Goal: Task Accomplishment & Management: Use online tool/utility

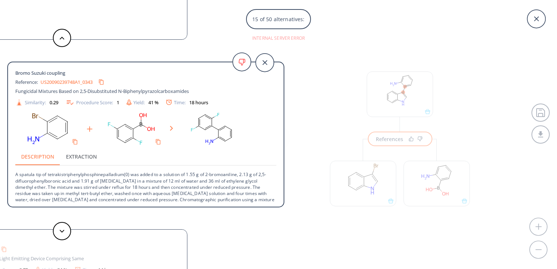
scroll to position [13, 0]
click at [540, 19] on icon at bounding box center [536, 19] width 18 height 18
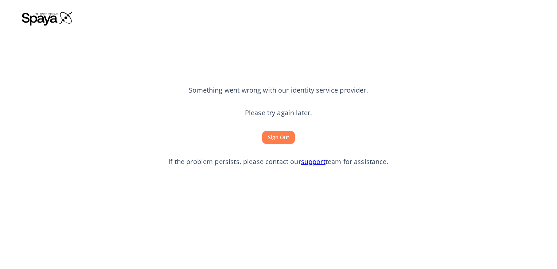
click at [285, 137] on button "Sign Out" at bounding box center [278, 137] width 33 height 13
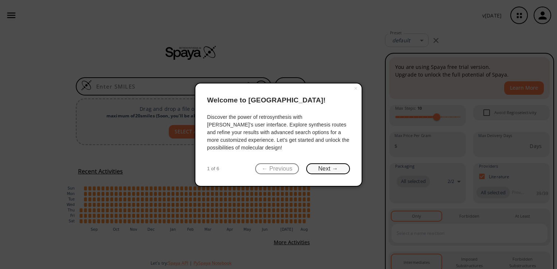
click at [331, 164] on button "Next →" at bounding box center [328, 168] width 44 height 11
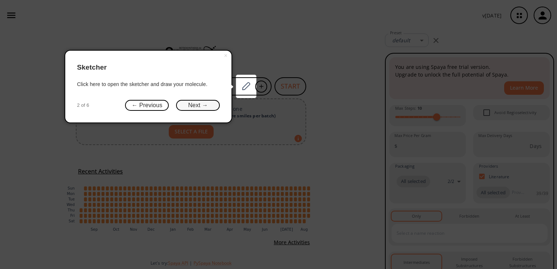
click at [195, 106] on button "Next →" at bounding box center [198, 105] width 44 height 11
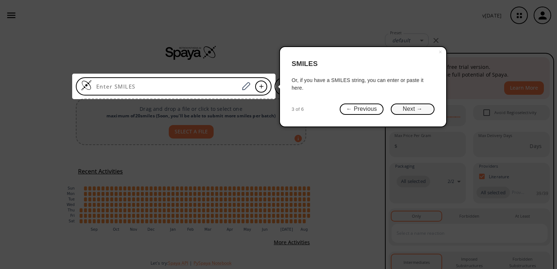
click at [424, 108] on button "Next →" at bounding box center [413, 109] width 44 height 11
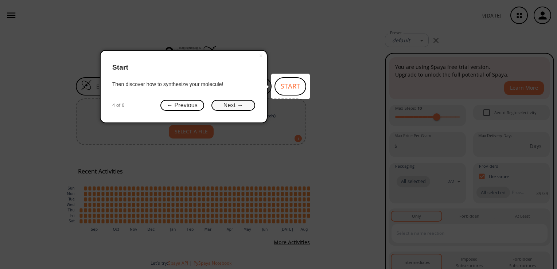
click at [249, 101] on button "Next →" at bounding box center [233, 105] width 44 height 11
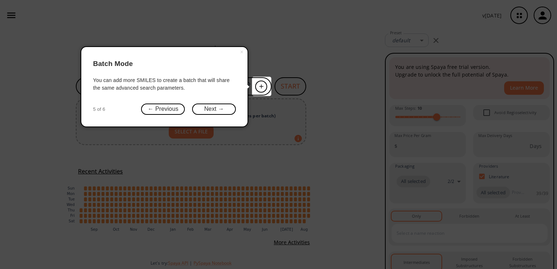
click at [211, 99] on div "× Batch Mode You can add more SMILES to create a batch that will share the same…" at bounding box center [165, 86] width 168 height 81
click at [217, 112] on button "Next →" at bounding box center [214, 109] width 44 height 11
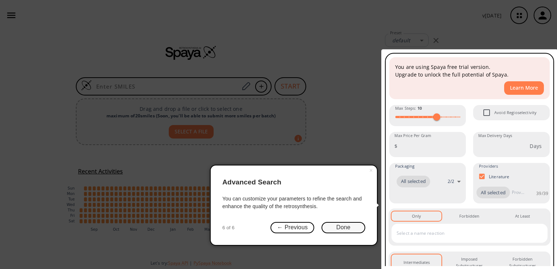
click at [326, 232] on button "Done" at bounding box center [344, 227] width 44 height 11
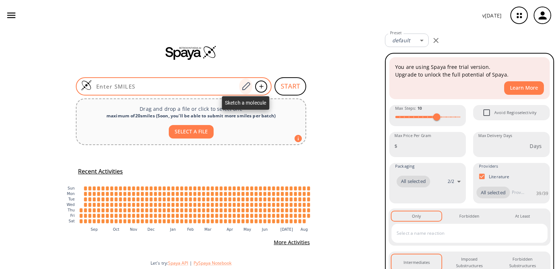
click at [245, 87] on icon at bounding box center [246, 86] width 10 height 9
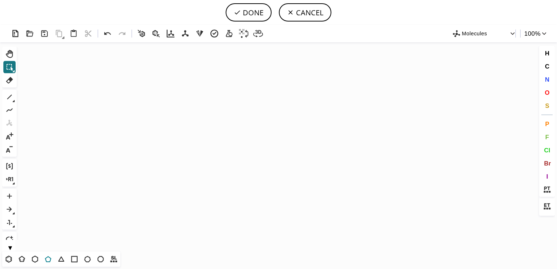
click at [48, 259] on icon at bounding box center [47, 258] width 9 height 9
click at [197, 145] on icon "Created with Raphaël 2.3.0" at bounding box center [279, 146] width 518 height 209
click at [544, 83] on button "N" at bounding box center [547, 79] width 12 height 12
click at [198, 133] on tspan "N" at bounding box center [199, 133] width 4 height 5
click at [12, 97] on icon at bounding box center [9, 96] width 9 height 9
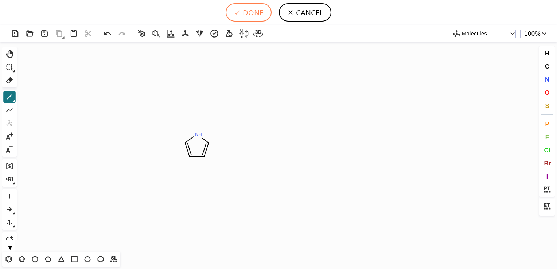
click at [241, 15] on icon at bounding box center [237, 12] width 7 height 7
type input "N1C=CC=C1"
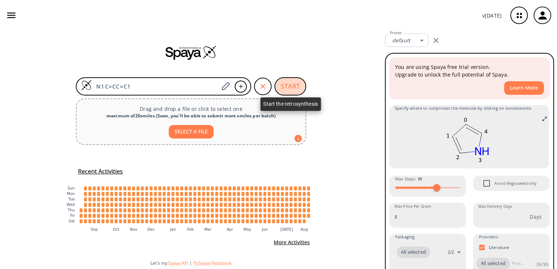
click at [287, 85] on button "START" at bounding box center [291, 86] width 32 height 18
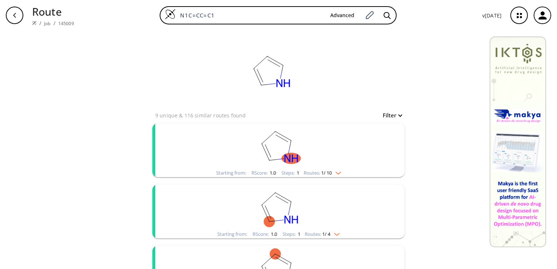
click at [337, 169] on img "clusters" at bounding box center [336, 172] width 9 height 6
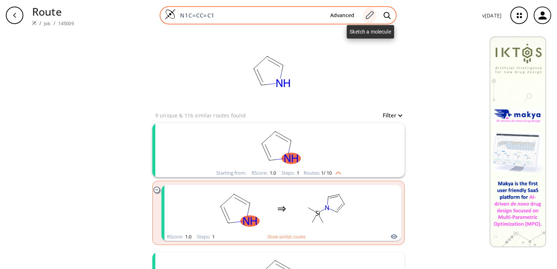
click at [369, 14] on icon at bounding box center [370, 15] width 10 height 9
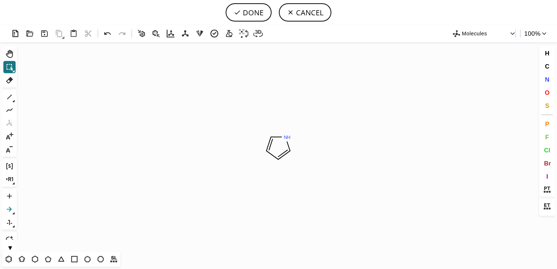
click at [8, 205] on icon at bounding box center [9, 209] width 9 height 9
click at [232, 142] on icon "Created with Raphaël 2.3.0 N H" at bounding box center [279, 146] width 518 height 209
click at [261, 14] on button "DONE" at bounding box center [249, 12] width 46 height 18
type input ">>N1C=CC=C1"
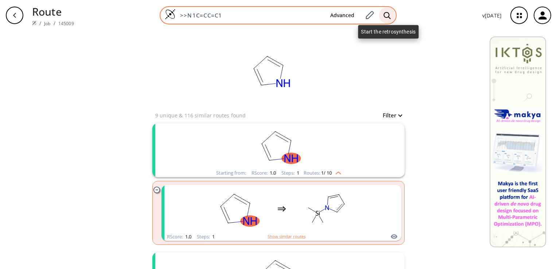
click at [384, 15] on icon at bounding box center [387, 16] width 7 height 8
click at [388, 16] on icon at bounding box center [387, 16] width 7 height 8
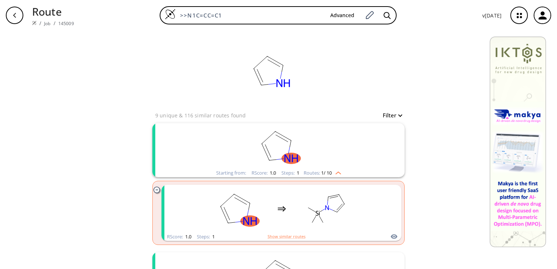
click at [334, 170] on img "clusters" at bounding box center [336, 172] width 9 height 6
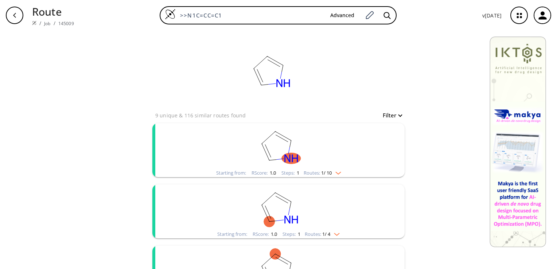
click at [317, 230] on div "Starting from: RScore : 1.0 Steps : 1 Routes: 1 / 4" at bounding box center [278, 234] width 133 height 8
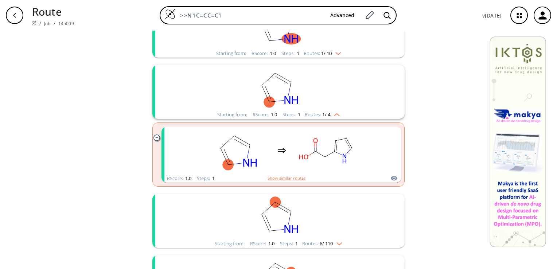
scroll to position [163, 0]
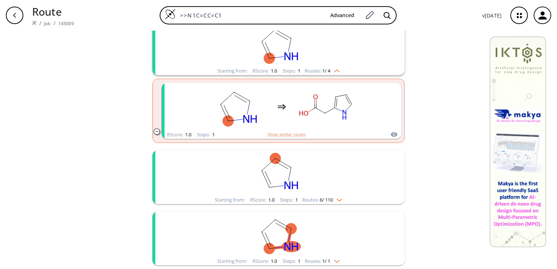
click at [333, 199] on img "clusters" at bounding box center [337, 199] width 9 height 6
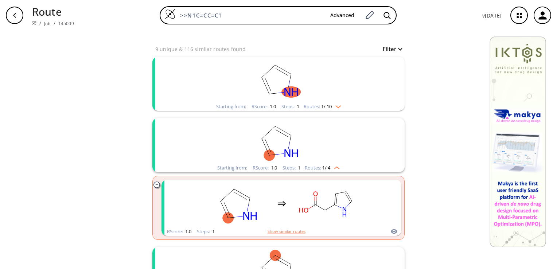
scroll to position [0, 0]
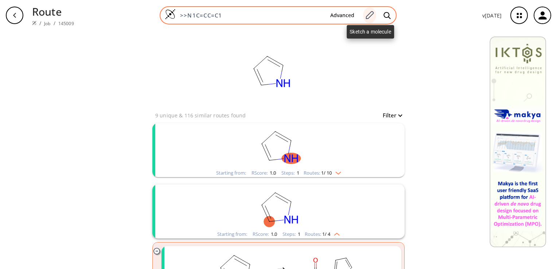
click at [368, 14] on icon at bounding box center [370, 15] width 10 height 9
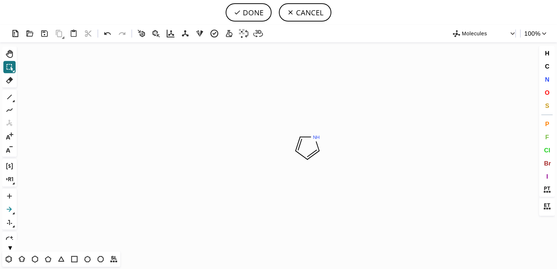
click at [12, 210] on icon at bounding box center [9, 209] width 9 height 9
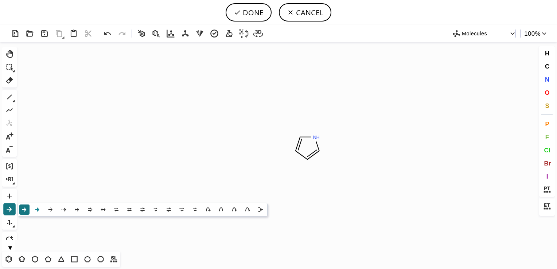
click at [40, 207] on icon at bounding box center [38, 210] width 8 height 8
click at [279, 145] on icon "Created with Raphaël 2.3.0 N H" at bounding box center [279, 146] width 518 height 209
drag, startPoint x: 286, startPoint y: 148, endPoint x: 258, endPoint y: 148, distance: 27.3
click at [265, 144] on icon "Created with Raphaël 2.3.0 N H" at bounding box center [279, 146] width 518 height 209
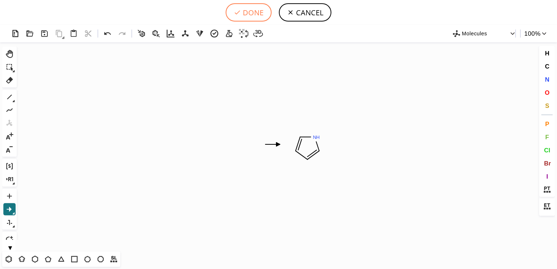
click at [254, 14] on button "DONE" at bounding box center [249, 12] width 46 height 18
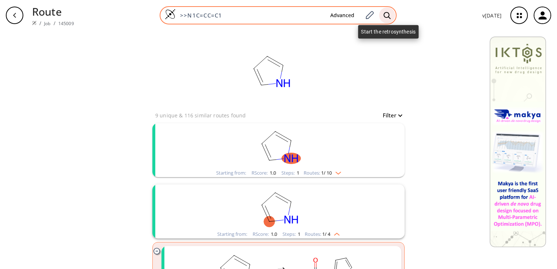
click at [384, 15] on div at bounding box center [387, 15] width 16 height 16
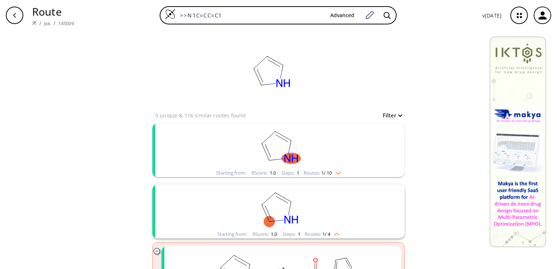
click at [392, 117] on button "Filter" at bounding box center [389, 115] width 23 height 5
click at [392, 117] on div at bounding box center [278, 134] width 557 height 269
click at [339, 171] on img "clusters" at bounding box center [336, 172] width 9 height 6
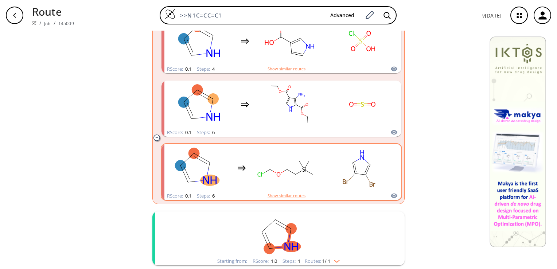
scroll to position [617, 0]
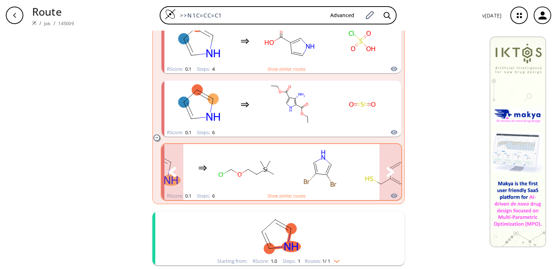
click at [386, 180] on button "clusters" at bounding box center [391, 172] width 22 height 56
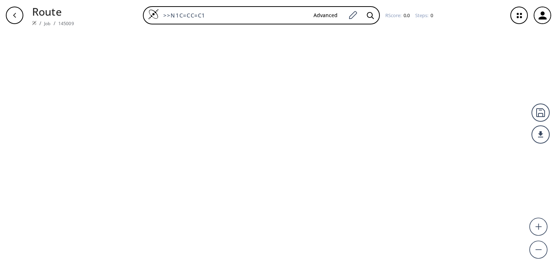
type input "N1C=CC=C1"
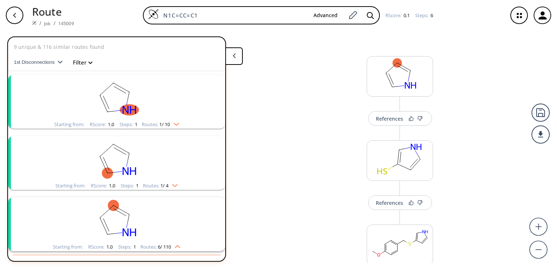
click at [12, 23] on div "button" at bounding box center [15, 16] width 18 height 18
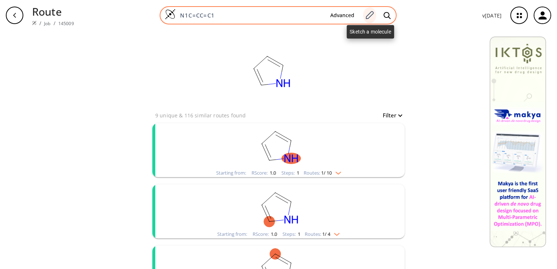
click at [367, 16] on icon at bounding box center [370, 15] width 10 height 9
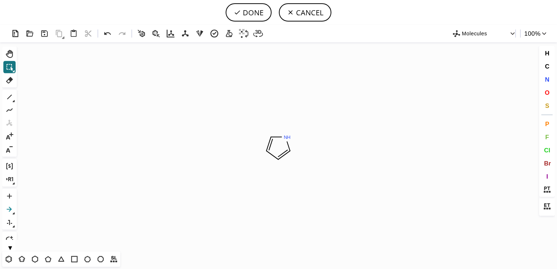
click at [7, 208] on icon at bounding box center [9, 209] width 9 height 9
click at [241, 146] on icon "Created with Raphaël 2.3.0 N H" at bounding box center [279, 146] width 518 height 209
click at [512, 31] on icon "button" at bounding box center [512, 33] width 7 height 7
click at [512, 31] on div at bounding box center [278, 134] width 557 height 269
click at [542, 36] on icon "button" at bounding box center [544, 33] width 7 height 7
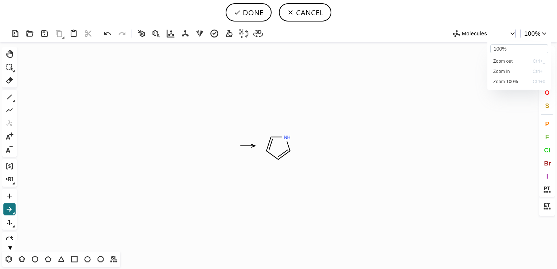
click at [542, 36] on div at bounding box center [278, 134] width 557 height 269
click at [47, 259] on icon at bounding box center [47, 258] width 9 height 9
click at [198, 148] on icon "Created with Raphaël 2.3.0 N H" at bounding box center [279, 146] width 518 height 209
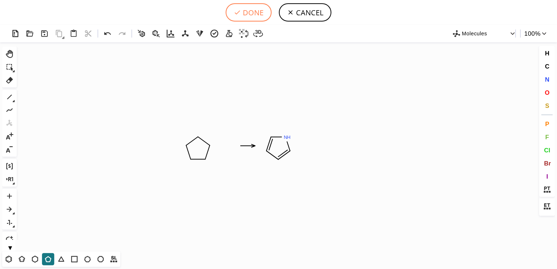
click at [262, 12] on button "DONE" at bounding box center [249, 12] width 46 height 18
type input "C1CCCC1>>N1C=CC=C1"
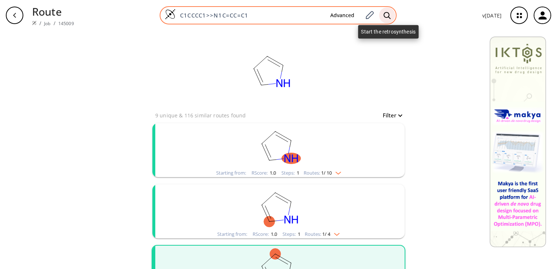
click at [387, 15] on icon at bounding box center [387, 16] width 7 height 8
click at [386, 15] on icon at bounding box center [387, 16] width 7 height 8
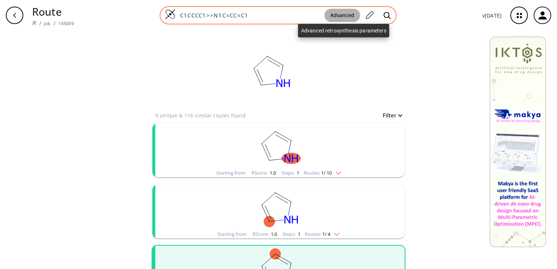
click at [348, 13] on button "Advanced" at bounding box center [342, 15] width 36 height 13
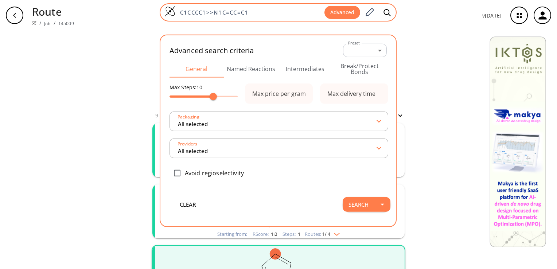
type input "All selected"
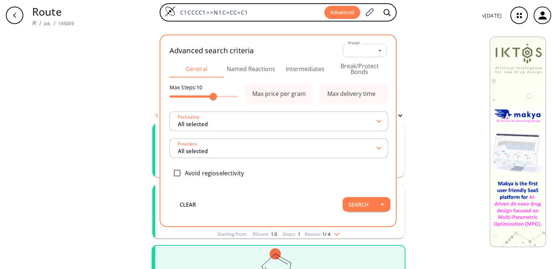
type input "All selected"
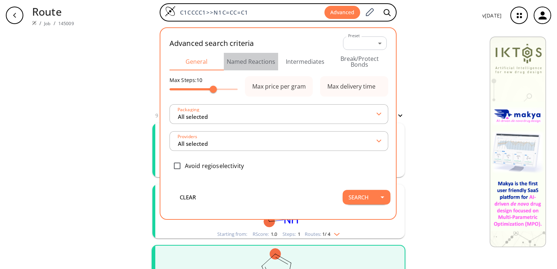
click at [247, 66] on button "Named Reactions" at bounding box center [251, 62] width 54 height 18
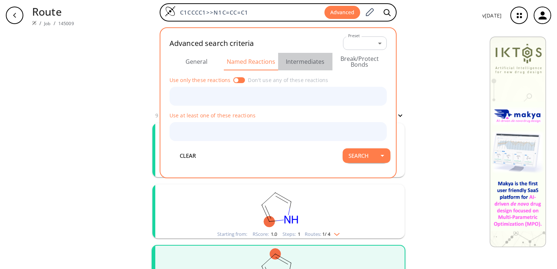
click at [306, 59] on button "Intermediates" at bounding box center [305, 62] width 54 height 18
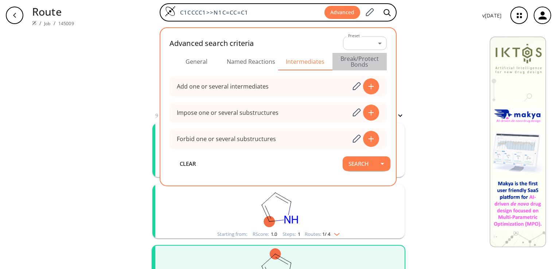
click at [353, 59] on button "Break/Protect Bonds" at bounding box center [360, 62] width 54 height 18
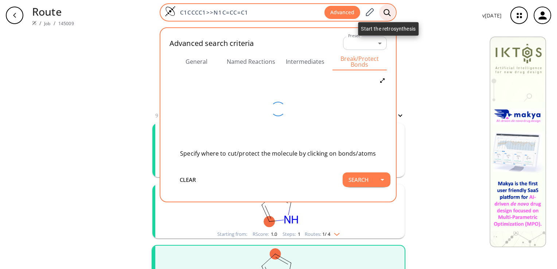
click at [387, 11] on icon at bounding box center [387, 13] width 7 height 8
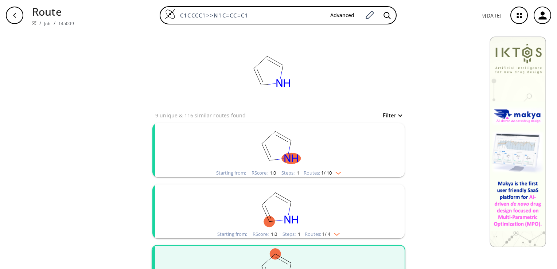
click at [388, 113] on button "Filter" at bounding box center [389, 115] width 23 height 5
click at [388, 113] on div at bounding box center [278, 134] width 557 height 269
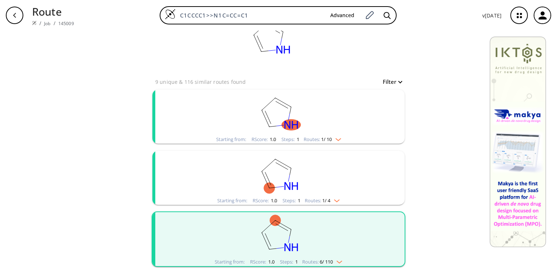
scroll to position [32, 0]
click at [336, 136] on img "clusters" at bounding box center [336, 139] width 9 height 6
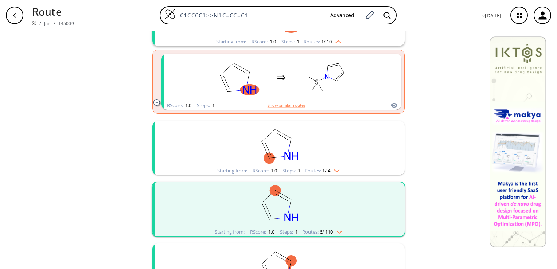
scroll to position [163, 0]
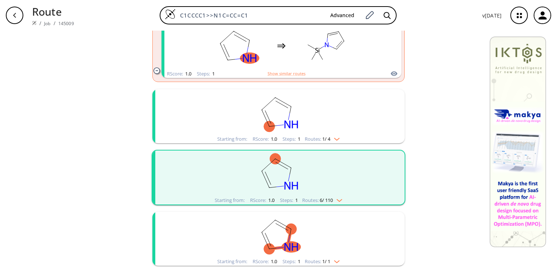
click at [335, 195] on rect "clusters" at bounding box center [279, 174] width 190 height 46
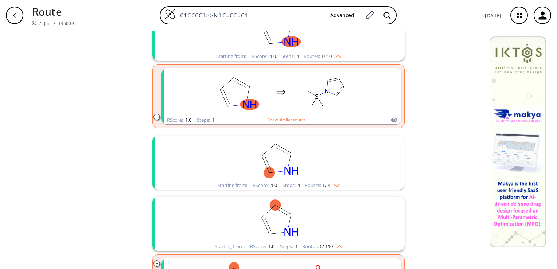
scroll to position [141, 0]
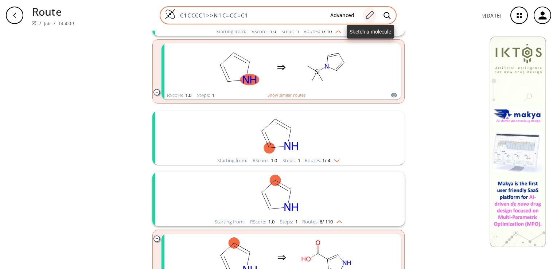
click at [368, 11] on icon at bounding box center [370, 15] width 10 height 9
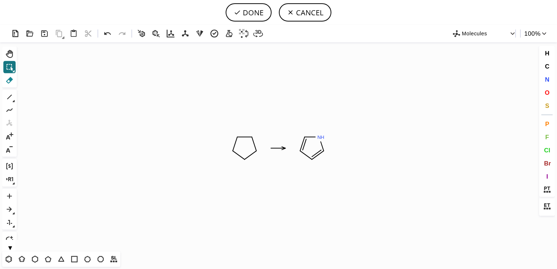
click at [12, 79] on icon at bounding box center [9, 80] width 7 height 7
click at [252, 152] on icon at bounding box center [250, 155] width 17 height 15
click at [249, 137] on icon at bounding box center [244, 137] width 15 height 0
click at [233, 142] on icon at bounding box center [234, 146] width 10 height 14
click at [10, 213] on icon at bounding box center [9, 209] width 9 height 9
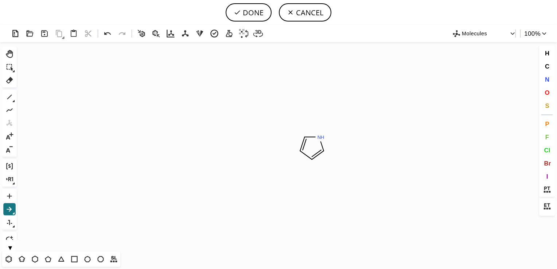
click at [16, 212] on div at bounding box center [9, 209] width 13 height 13
click at [15, 212] on icon at bounding box center [13, 213] width 3 height 3
click at [92, 210] on icon at bounding box center [90, 210] width 8 height 8
click at [283, 145] on icon "Created with Raphaël 2.3.0 N H" at bounding box center [279, 146] width 518 height 209
drag, startPoint x: 288, startPoint y: 145, endPoint x: 283, endPoint y: 145, distance: 5.1
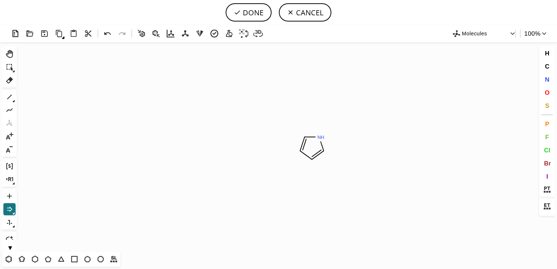
click at [283, 145] on icon "Created with Raphaël 2.3.0 N H" at bounding box center [279, 146] width 518 height 209
click at [259, 12] on button "DONE" at bounding box center [249, 12] width 46 height 18
type input "N1C=CC=C1>>"
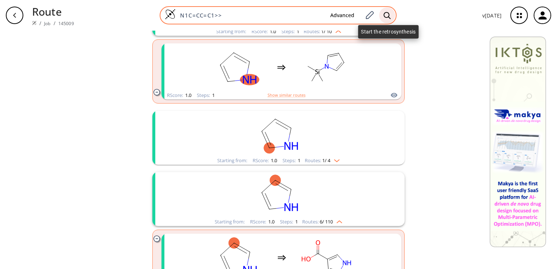
click at [383, 17] on div at bounding box center [387, 15] width 16 height 16
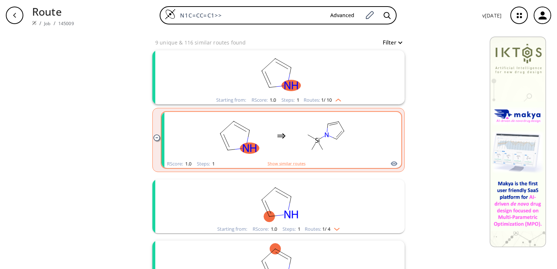
scroll to position [70, 0]
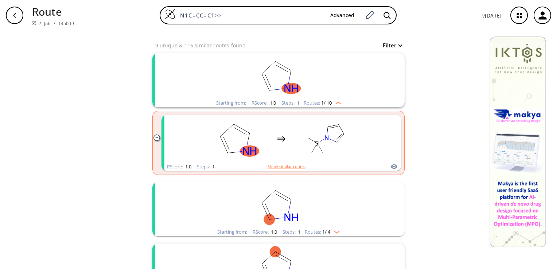
click at [398, 14] on div "N1C=CC=C1>> Advanced" at bounding box center [278, 15] width 397 height 18
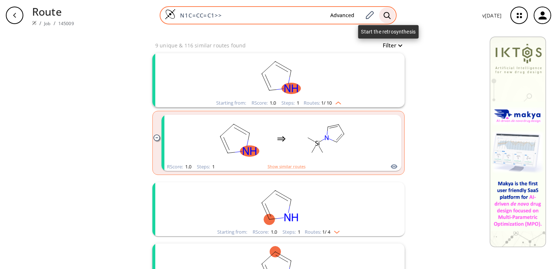
click at [392, 14] on div at bounding box center [387, 15] width 16 height 16
click at [386, 17] on icon at bounding box center [387, 15] width 7 height 7
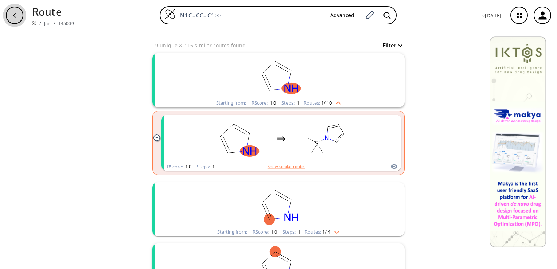
click at [16, 23] on div "button" at bounding box center [15, 16] width 18 height 18
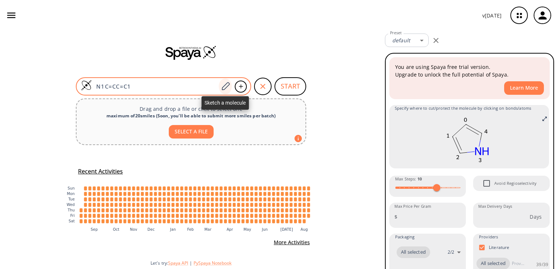
click at [229, 84] on icon at bounding box center [226, 86] width 8 height 8
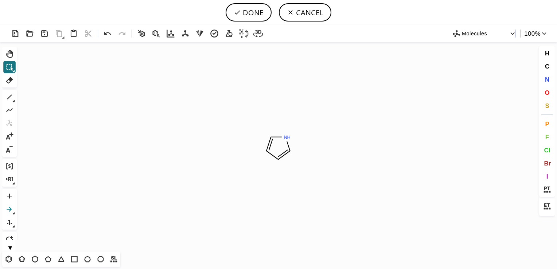
click at [10, 212] on icon at bounding box center [9, 209] width 9 height 9
click at [12, 213] on icon at bounding box center [9, 209] width 9 height 9
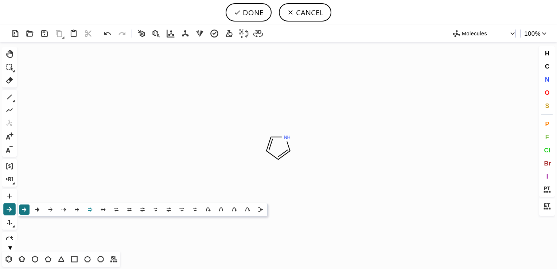
click at [91, 209] on icon at bounding box center [90, 210] width 4 height 4
click at [241, 147] on icon "Created with Raphaël 2.3.0 N H" at bounding box center [279, 146] width 518 height 209
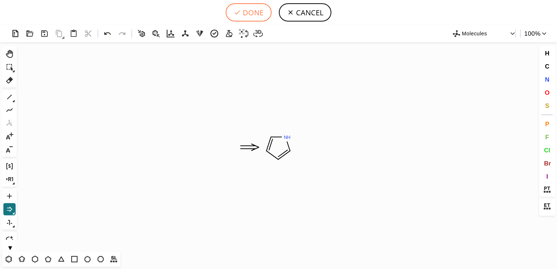
click at [265, 15] on button "DONE" at bounding box center [249, 12] width 46 height 18
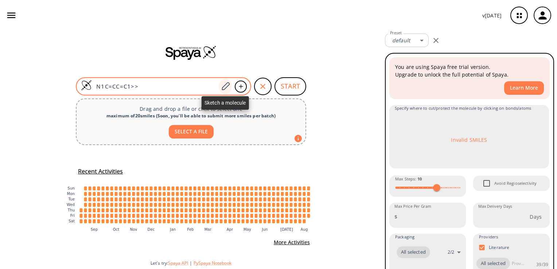
click at [227, 87] on icon at bounding box center [226, 86] width 8 height 8
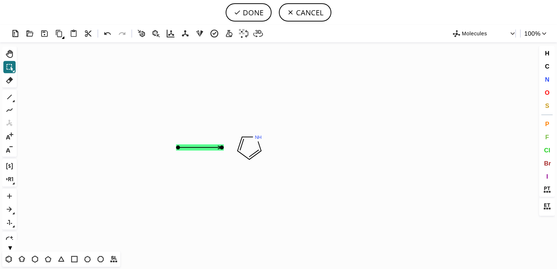
drag, startPoint x: 299, startPoint y: 151, endPoint x: 198, endPoint y: 151, distance: 101.0
click at [198, 151] on icon "Created with Raphaël 2.3.0 N H" at bounding box center [279, 146] width 518 height 209
click at [252, 12] on button "DONE" at bounding box center [249, 12] width 46 height 18
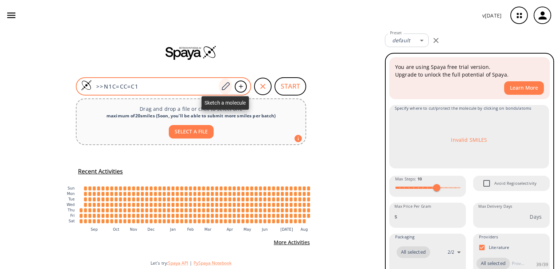
click at [226, 92] on div at bounding box center [225, 86] width 13 height 16
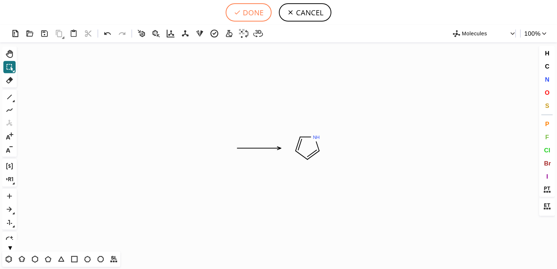
click at [246, 12] on button "DONE" at bounding box center [249, 12] width 46 height 18
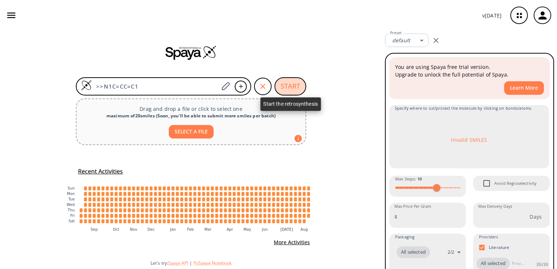
click at [290, 94] on button "START" at bounding box center [291, 86] width 32 height 18
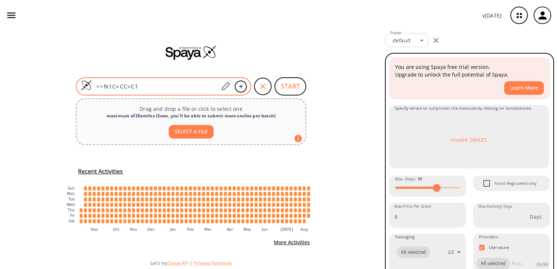
click at [103, 86] on input ">>N1C=CC=C1" at bounding box center [155, 86] width 127 height 7
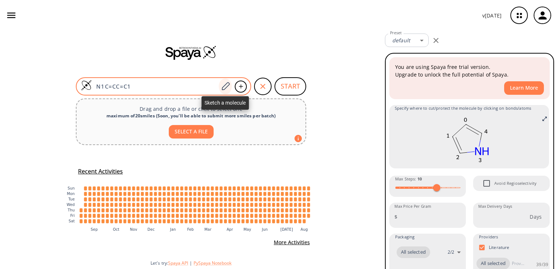
click at [226, 87] on icon at bounding box center [226, 86] width 10 height 9
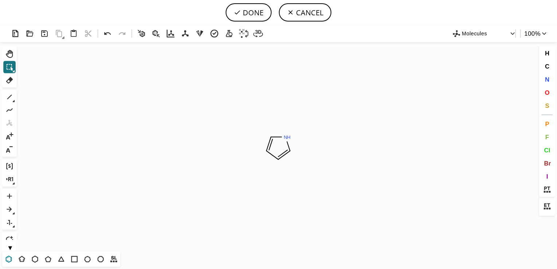
click at [9, 260] on icon at bounding box center [8, 258] width 9 height 9
click at [9, 98] on icon at bounding box center [9, 96] width 9 height 9
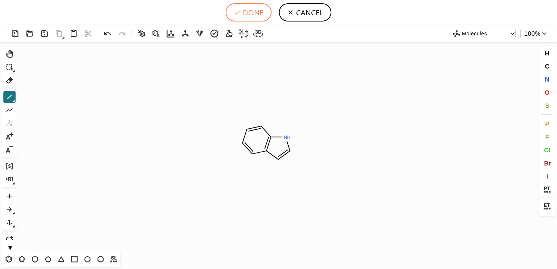
click at [254, 8] on button "DONE" at bounding box center [249, 12] width 46 height 18
type input "N1C=CC2C=CC=CC1=2"
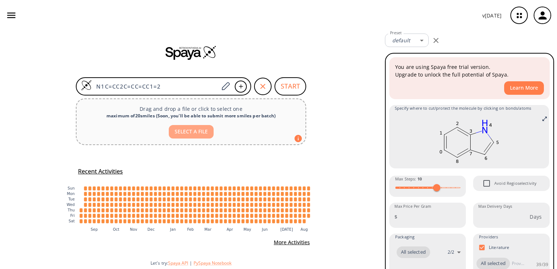
click at [194, 130] on button "SELECT A FILE" at bounding box center [191, 131] width 45 height 13
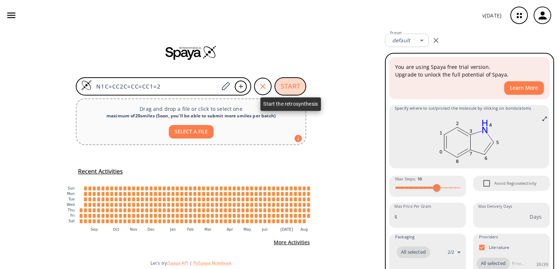
click at [287, 84] on button "START" at bounding box center [291, 86] width 32 height 18
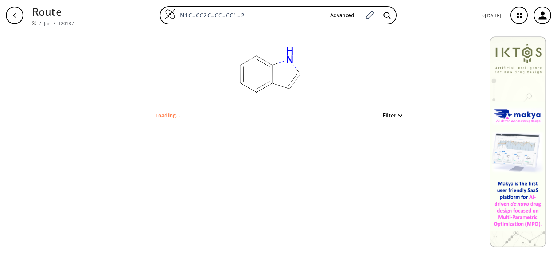
type input "C1C=CC2NC=CC=2C=1"
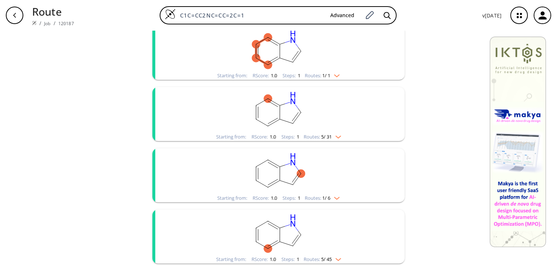
scroll to position [108, 0]
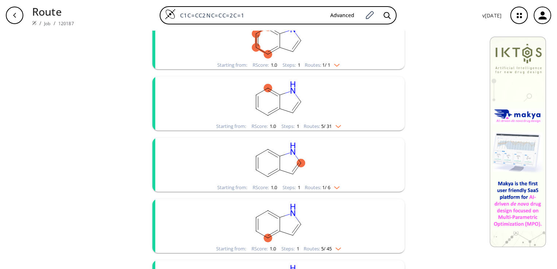
click at [337, 185] on img "clusters" at bounding box center [334, 186] width 9 height 6
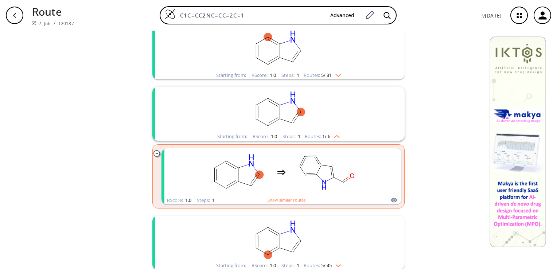
scroll to position [159, 0]
click at [335, 134] on img "clusters" at bounding box center [334, 135] width 9 height 6
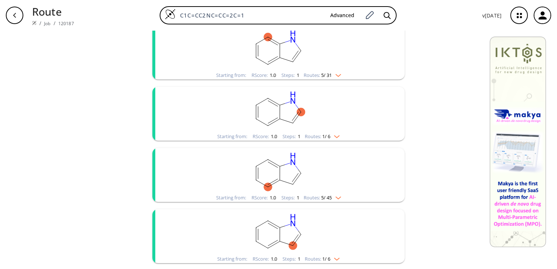
click at [335, 134] on img "clusters" at bounding box center [334, 135] width 9 height 6
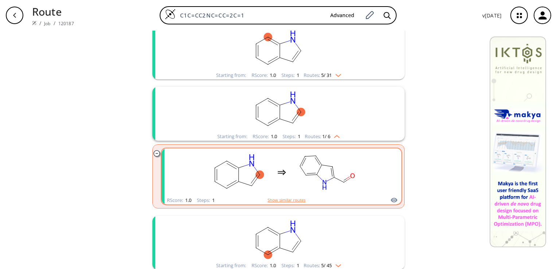
click at [291, 197] on button "Show similar routes" at bounding box center [287, 200] width 38 height 7
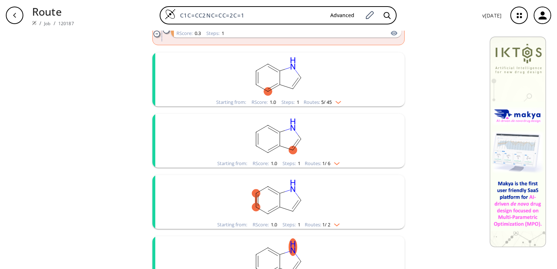
scroll to position [649, 0]
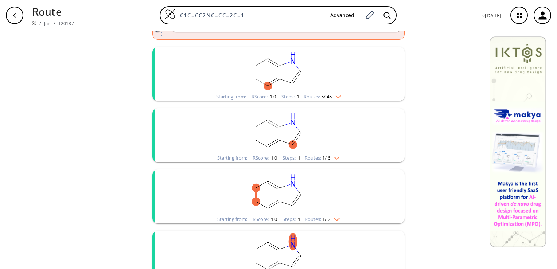
click at [336, 160] on img "clusters" at bounding box center [334, 157] width 9 height 6
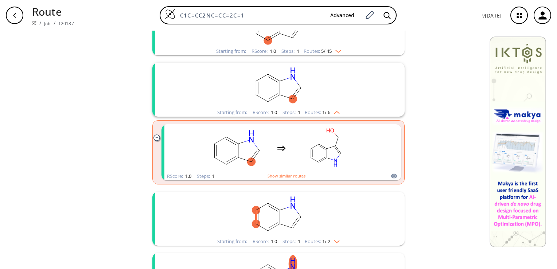
scroll to position [695, 0]
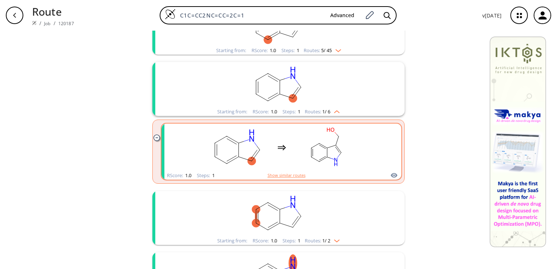
click at [284, 174] on button "Show similar routes" at bounding box center [287, 175] width 38 height 7
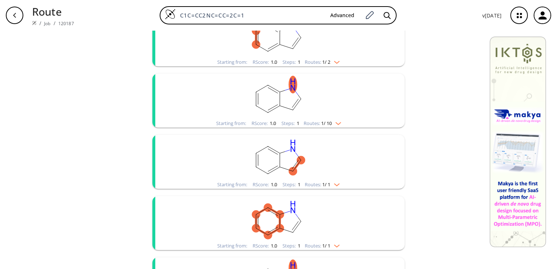
scroll to position [1241, 0]
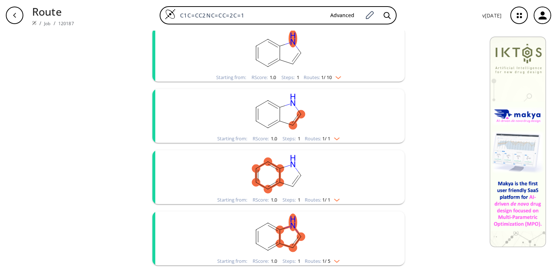
click at [334, 198] on img "clusters" at bounding box center [334, 199] width 9 height 6
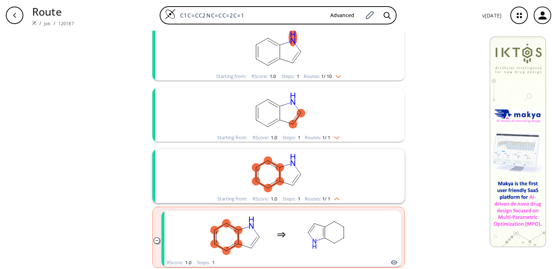
scroll to position [1309, 0]
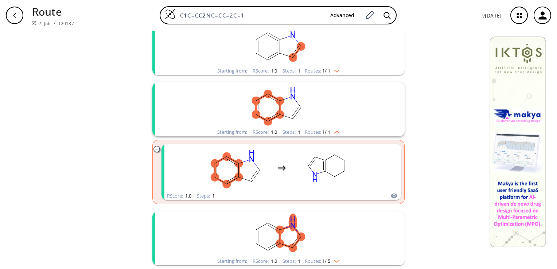
click at [332, 258] on img "clusters" at bounding box center [334, 260] width 9 height 6
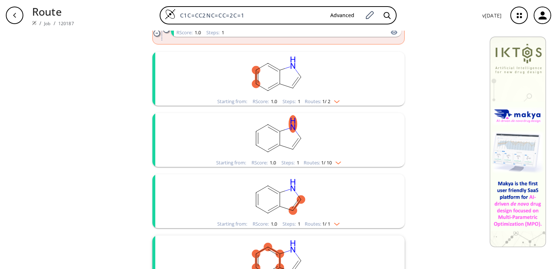
scroll to position [1153, 0]
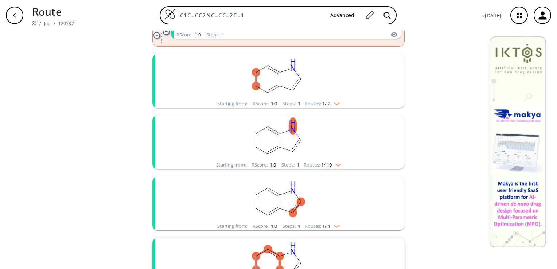
click at [328, 229] on span "1 / 1" at bounding box center [326, 226] width 8 height 5
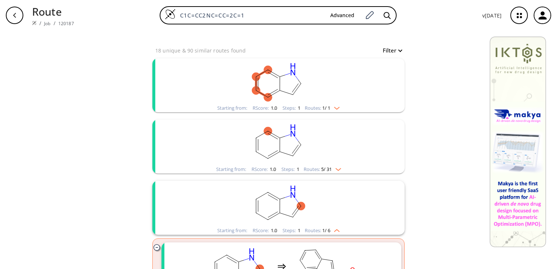
scroll to position [66, 0]
click at [337, 166] on img "clusters" at bounding box center [336, 167] width 9 height 6
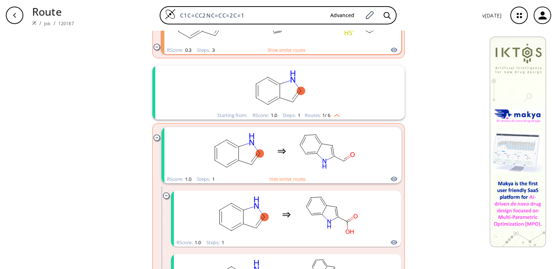
scroll to position [516, 0]
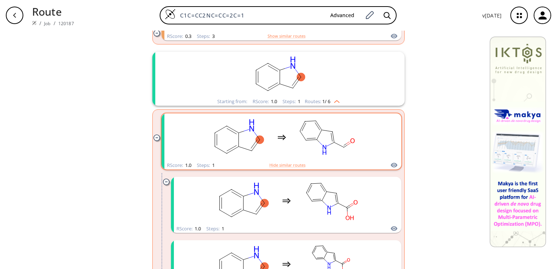
click at [321, 144] on ellipse "clusters" at bounding box center [324, 150] width 7 height 14
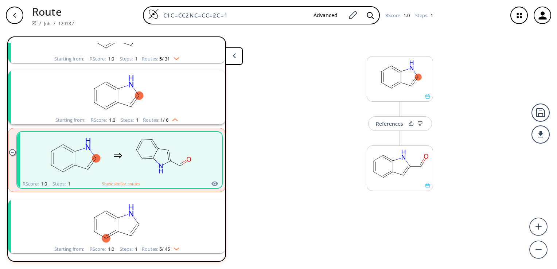
scroll to position [129, 0]
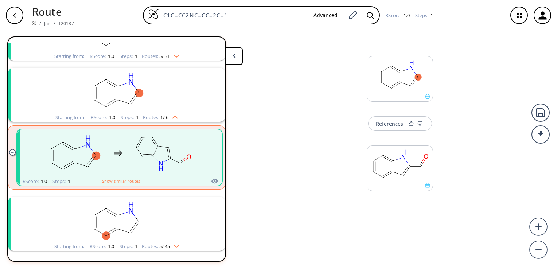
click at [144, 102] on rect "clusters" at bounding box center [117, 91] width 190 height 46
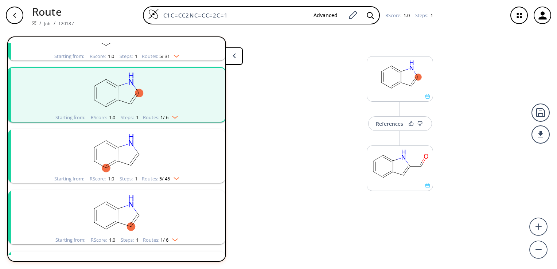
click at [170, 117] on img "clusters" at bounding box center [172, 116] width 9 height 6
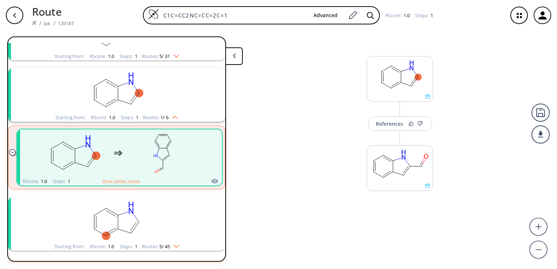
click at [155, 150] on rect "clusters" at bounding box center [163, 154] width 66 height 46
click at [390, 126] on div "References" at bounding box center [389, 123] width 27 height 5
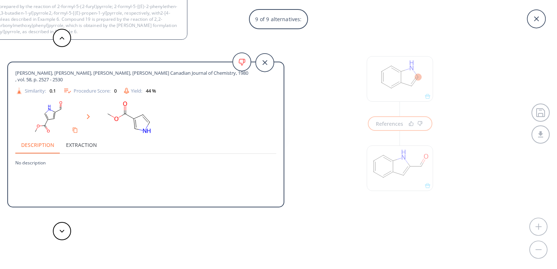
click at [368, 71] on div "9 of 9 alternatives: Decarbonylation Reference: WO2021216665A1_0941 Collagen 1 …" at bounding box center [278, 134] width 557 height 269
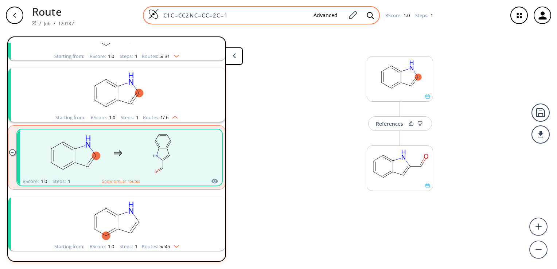
click at [162, 9] on div "C1C=CC2NC=CC=2C=1 Advanced" at bounding box center [261, 15] width 237 height 18
click at [160, 13] on input "C1C=CC2NC=CC=2C=1" at bounding box center [233, 15] width 149 height 7
click at [370, 16] on icon at bounding box center [370, 16] width 7 height 8
click at [356, 14] on icon at bounding box center [353, 15] width 10 height 9
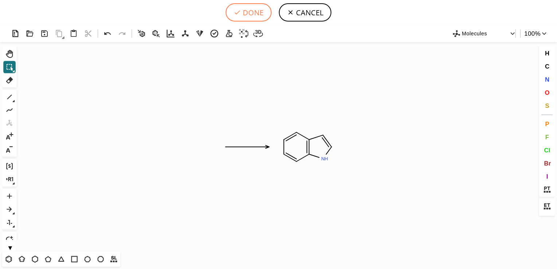
click at [258, 13] on button "DONE" at bounding box center [249, 12] width 46 height 18
type input ">>C1=CC2=C(NC=C2)C=C1"
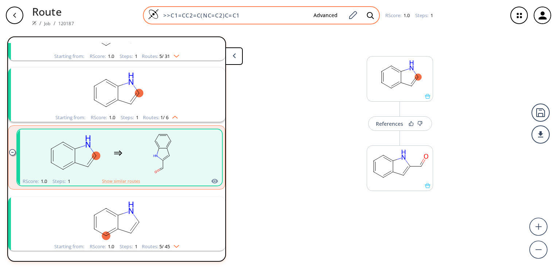
click at [251, 12] on input ">>C1=CC2=C(NC=C2)C=C1" at bounding box center [233, 15] width 149 height 7
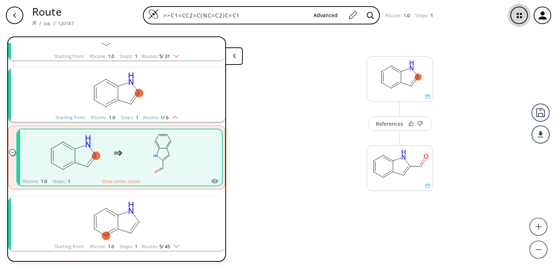
click at [520, 20] on icon "button" at bounding box center [519, 15] width 19 height 19
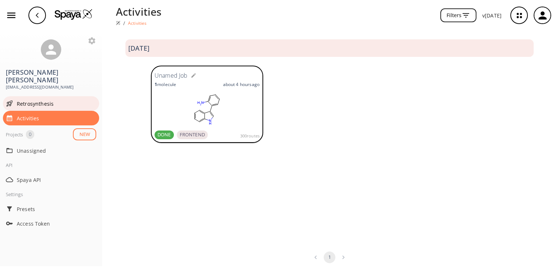
click at [60, 100] on span "Retrosynthesis" at bounding box center [56, 104] width 79 height 8
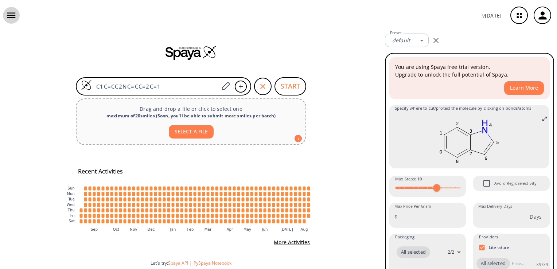
click at [11, 21] on button "button" at bounding box center [11, 15] width 17 height 17
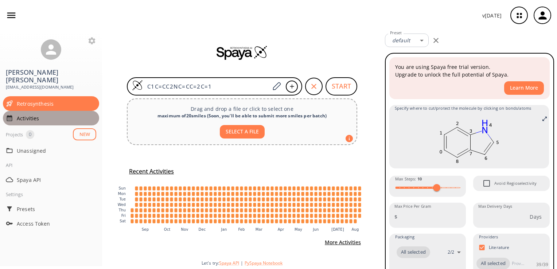
click at [46, 111] on div "Activities" at bounding box center [51, 118] width 96 height 15
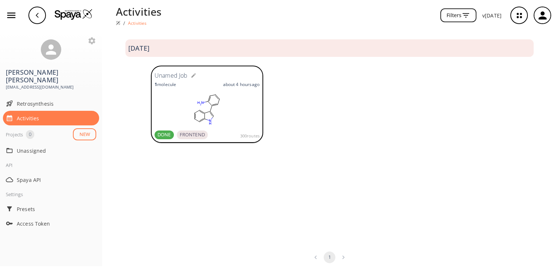
click at [206, 115] on rect at bounding box center [207, 109] width 105 height 36
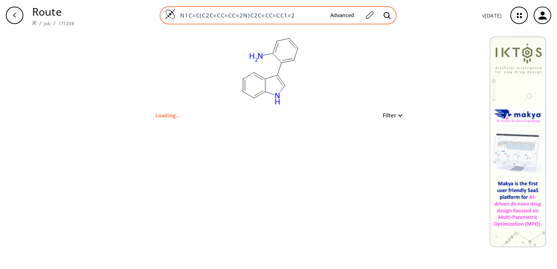
click at [183, 14] on input "N1C=C(C2C=CC=CC=2N)C2C=CC=CC1=2" at bounding box center [250, 15] width 149 height 7
click at [387, 17] on icon at bounding box center [387, 16] width 7 height 8
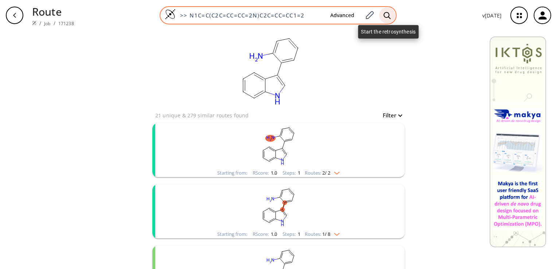
type input ">>N1C=C(C2C=CC=CC=2N)C2C=CC=CC1=2"
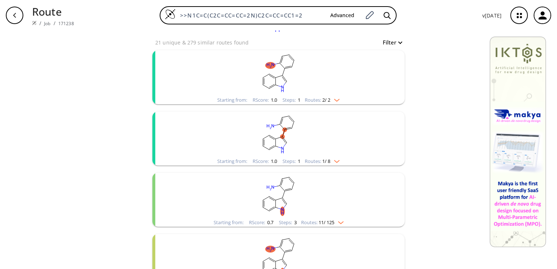
scroll to position [156, 0]
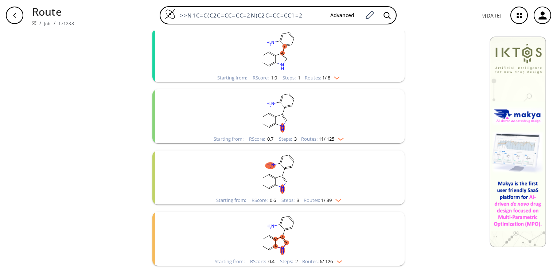
click at [338, 258] on img "clusters" at bounding box center [337, 260] width 9 height 6
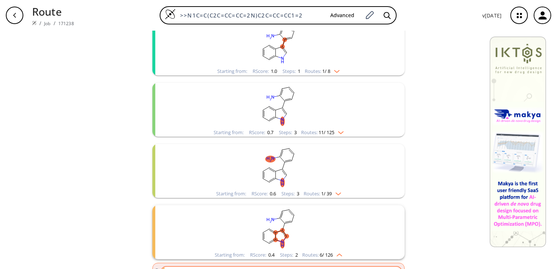
scroll to position [0, 0]
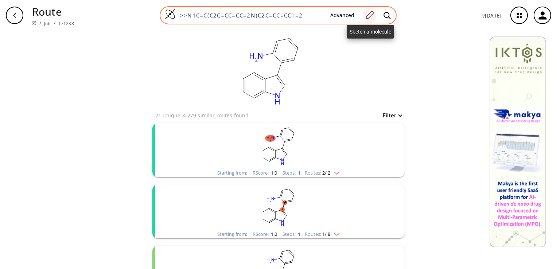
click at [376, 15] on div at bounding box center [369, 15] width 13 height 16
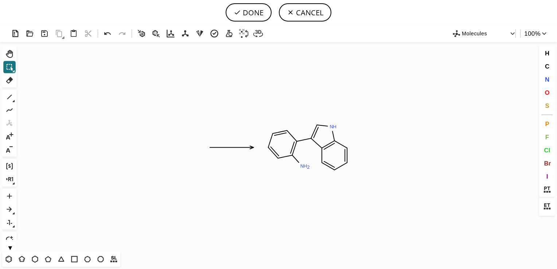
click at [313, 202] on icon "Created with Raphaël 2.3.0 N H N H 2" at bounding box center [279, 146] width 518 height 209
type input "R"
type input "PRODUCT"
drag, startPoint x: 343, startPoint y: 203, endPoint x: 306, endPoint y: 180, distance: 43.1
click at [230, 36] on icon at bounding box center [229, 33] width 7 height 7
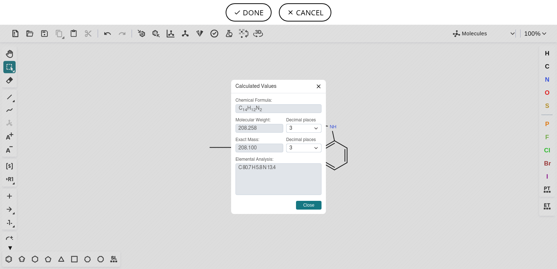
click at [316, 86] on icon at bounding box center [319, 86] width 6 height 6
